Goal: Transaction & Acquisition: Purchase product/service

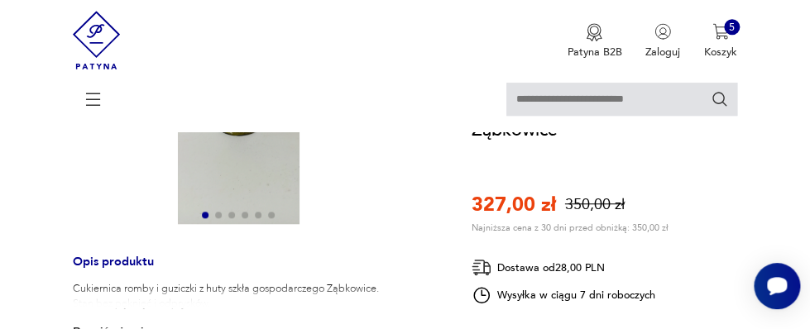
scroll to position [359, 0]
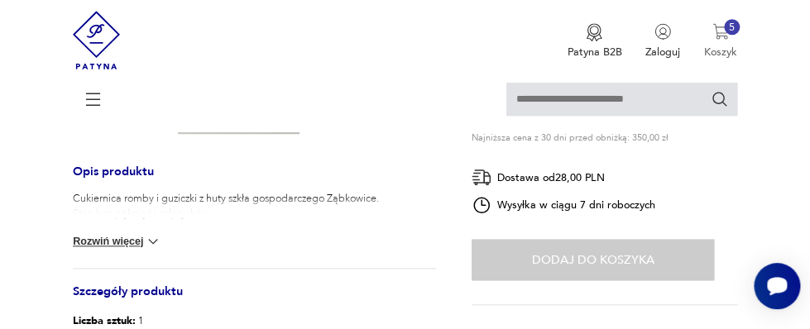
click at [719, 50] on p "Koszyk" at bounding box center [720, 52] width 33 height 15
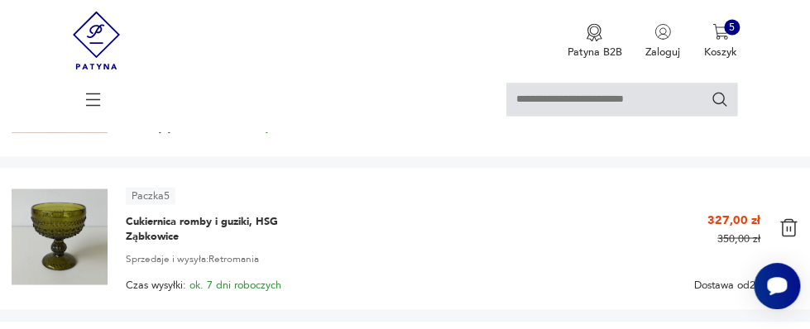
scroll to position [808, 0]
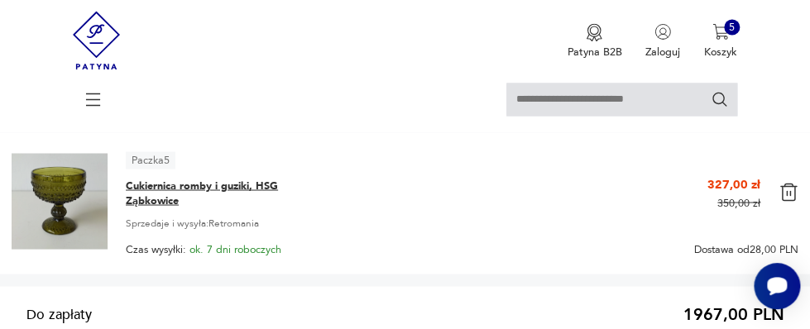
click at [184, 178] on span "Cukiernica romby i guziki, HSG Ząbkowice" at bounding box center [219, 193] width 186 height 30
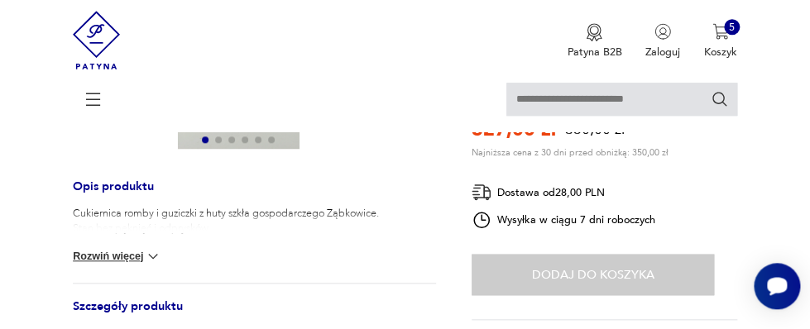
scroll to position [376, 0]
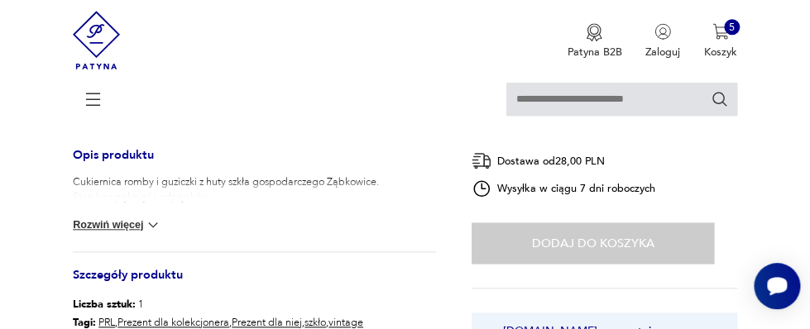
click at [82, 223] on button "Rozwiń więcej" at bounding box center [117, 225] width 89 height 17
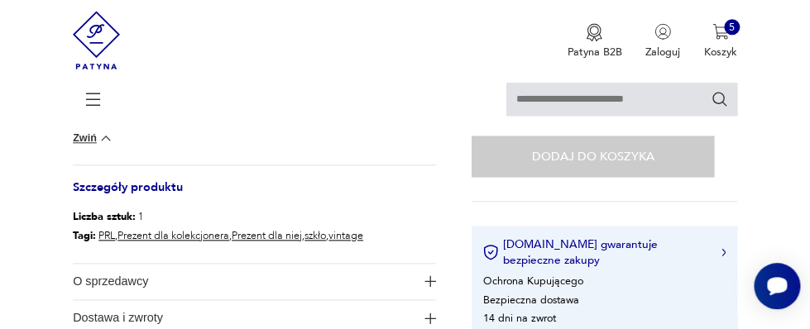
scroll to position [555, 0]
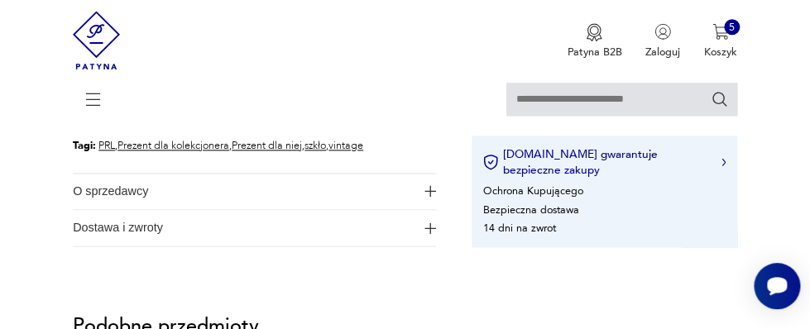
click at [83, 228] on span "Dostawa i zwroty" at bounding box center [244, 228] width 343 height 36
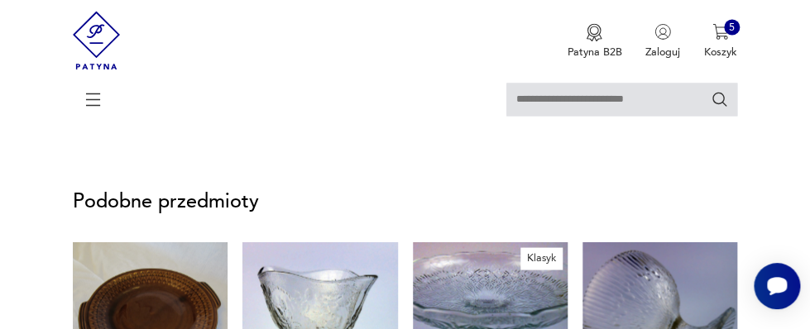
scroll to position [824, 0]
